Goal: Information Seeking & Learning: Find specific fact

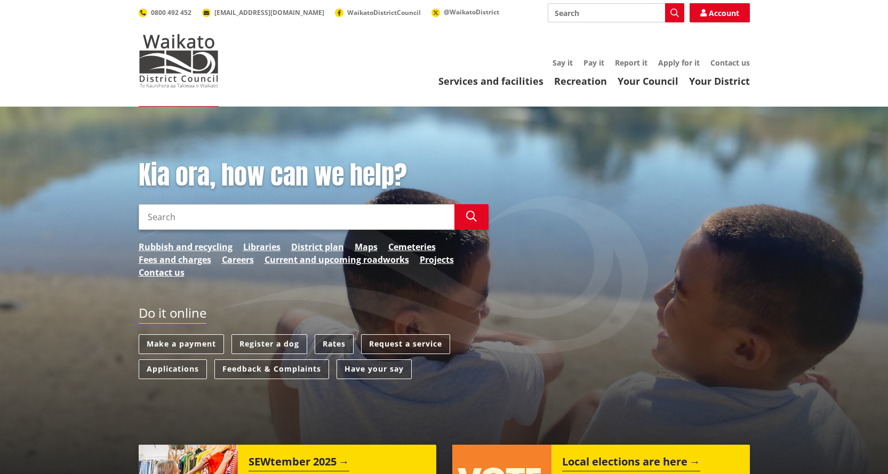
click at [330, 342] on link "Rates" at bounding box center [334, 344] width 39 height 20
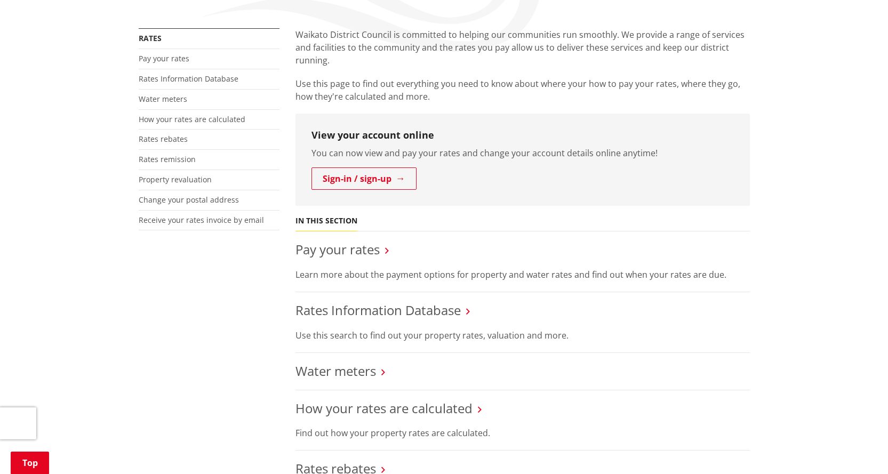
scroll to position [213, 0]
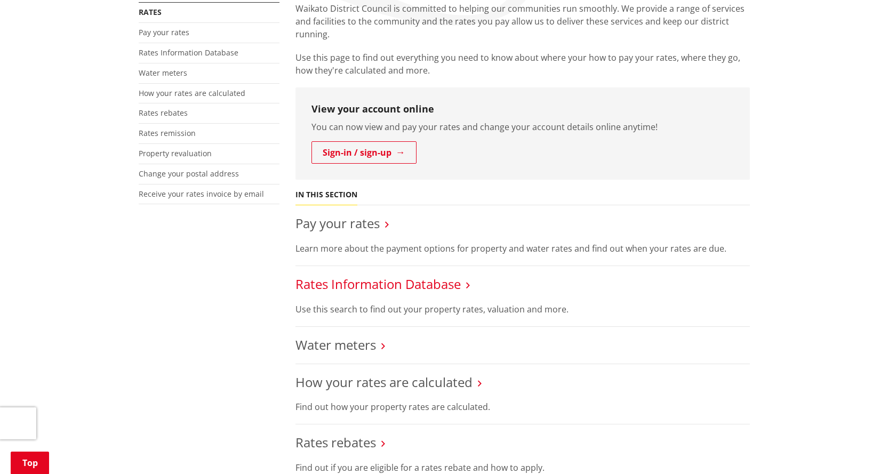
click at [413, 286] on link "Rates Information Database" at bounding box center [378, 284] width 165 height 18
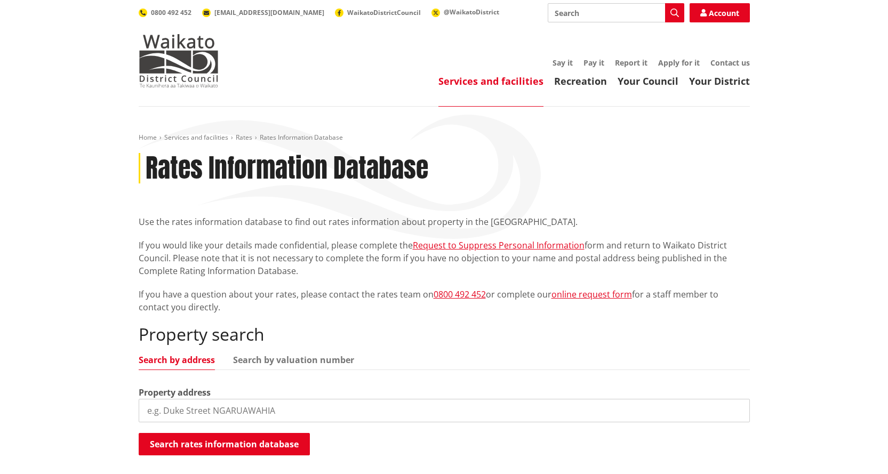
drag, startPoint x: 245, startPoint y: 400, endPoint x: 249, endPoint y: 405, distance: 6.5
click at [245, 400] on input "search" at bounding box center [444, 410] width 611 height 23
type input "109 avon road pokeno"
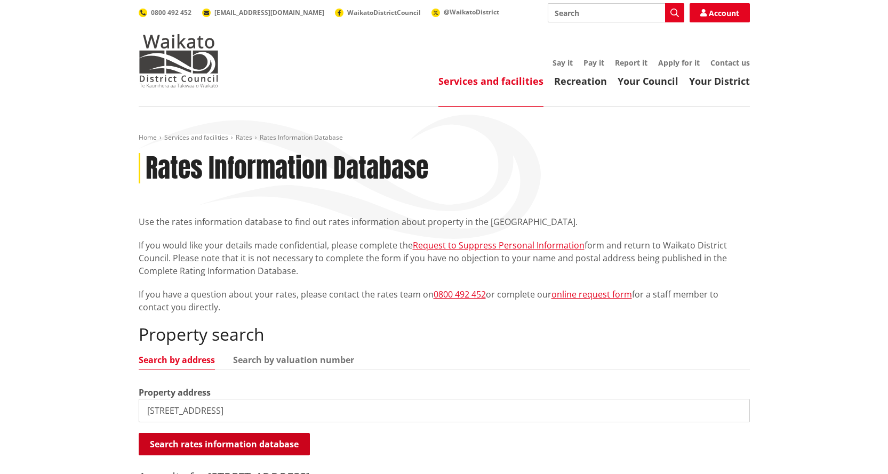
click at [235, 444] on button "Search rates information database" at bounding box center [224, 444] width 171 height 22
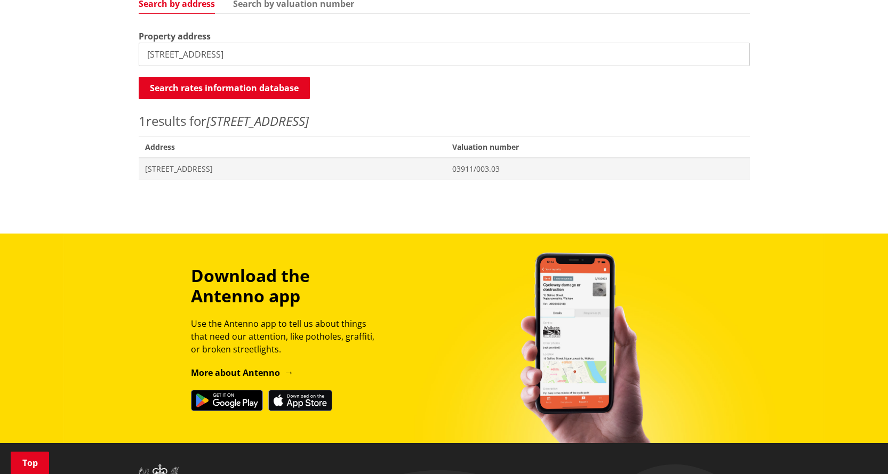
scroll to position [373, 0]
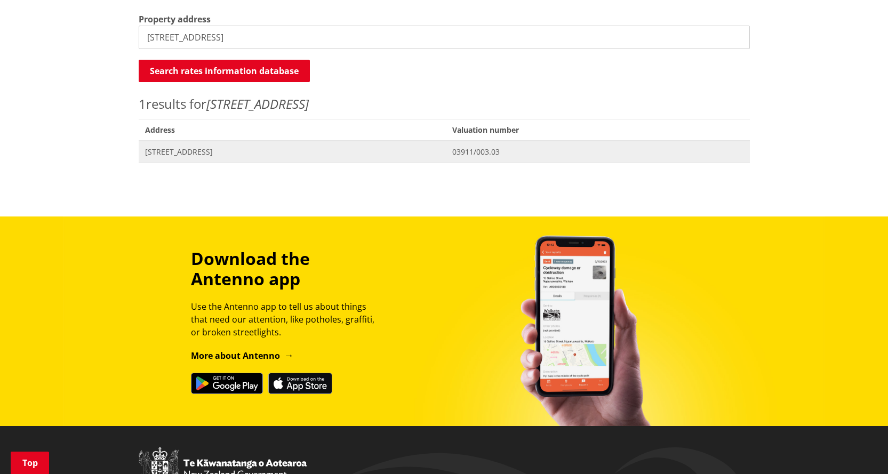
click at [193, 153] on span "109 Avon Road POKENO" at bounding box center [292, 152] width 295 height 11
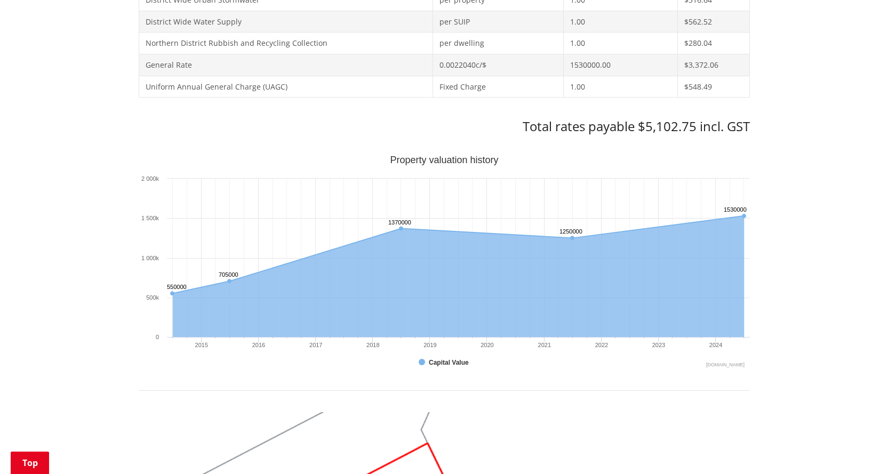
scroll to position [427, 0]
